Goal: Find specific page/section: Find specific page/section

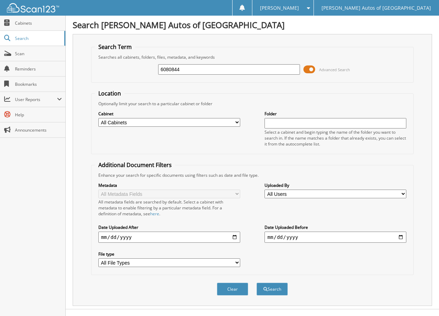
type input "6080844"
click at [257, 283] on button "Search" at bounding box center [272, 289] width 31 height 13
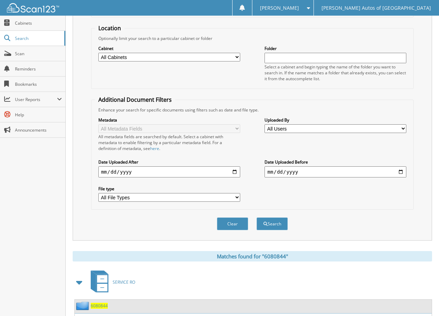
scroll to position [123, 0]
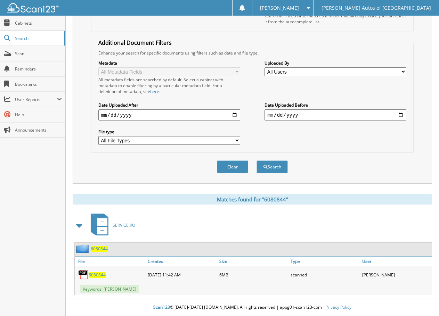
click at [100, 277] on span "6080844" at bounding box center [97, 275] width 17 height 6
